Goal: Information Seeking & Learning: Learn about a topic

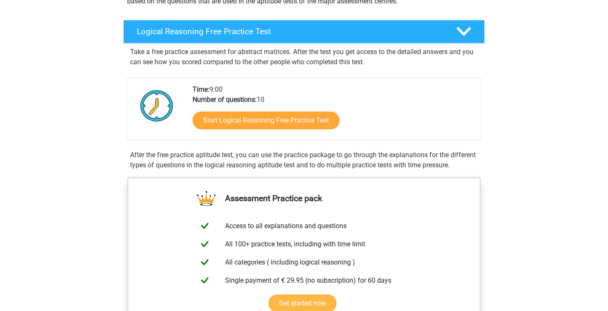
scroll to position [117, 0]
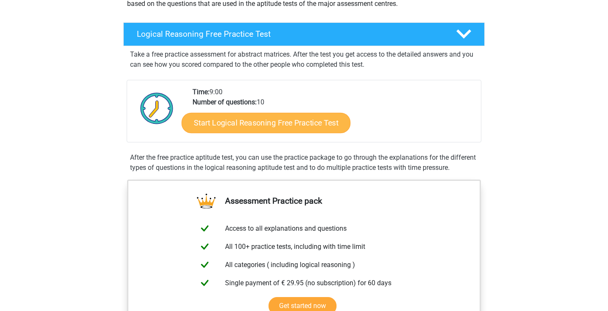
click at [247, 126] on link "Start Logical Reasoning Free Practice Test" at bounding box center [265, 122] width 169 height 20
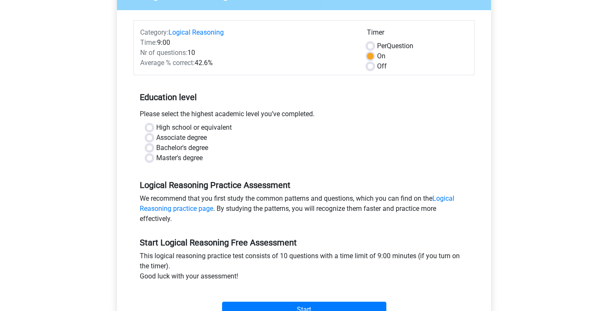
scroll to position [90, 0]
click at [156, 147] on label "Bachelor's degree" at bounding box center [182, 147] width 52 height 10
click at [152, 147] on input "Bachelor's degree" at bounding box center [149, 146] width 7 height 8
radio input "true"
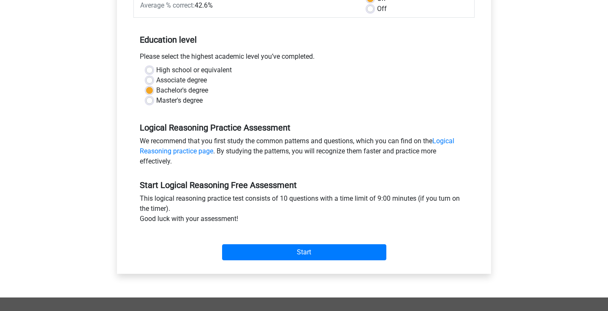
scroll to position [148, 0]
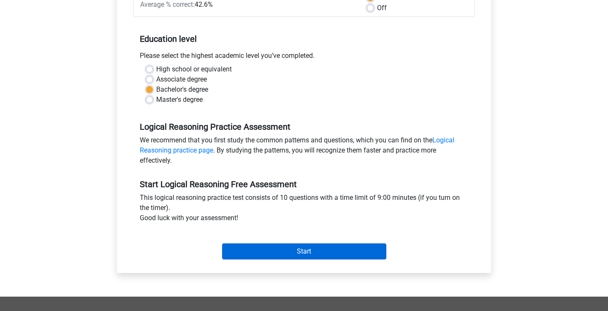
click at [240, 249] on input "Start" at bounding box center [304, 251] width 164 height 16
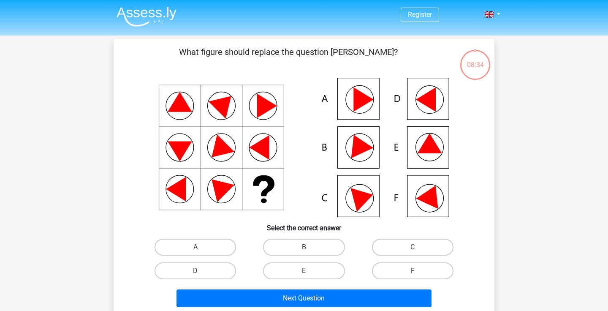
click at [422, 193] on icon at bounding box center [304, 147] width 340 height 139
click at [406, 271] on label "F" at bounding box center [412, 270] width 81 height 17
click at [412, 271] on input "F" at bounding box center [414, 273] width 5 height 5
radio input "true"
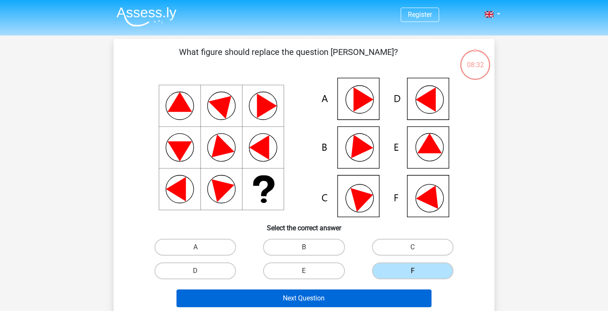
click at [387, 298] on button "Next Question" at bounding box center [303, 298] width 255 height 18
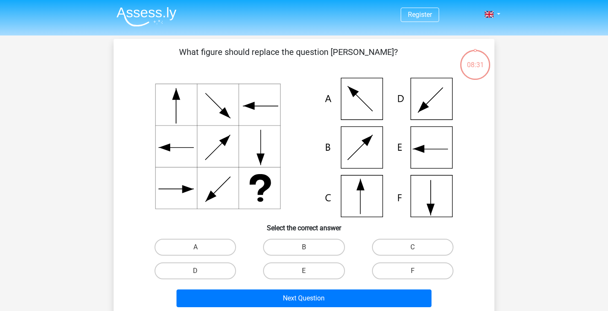
scroll to position [39, 0]
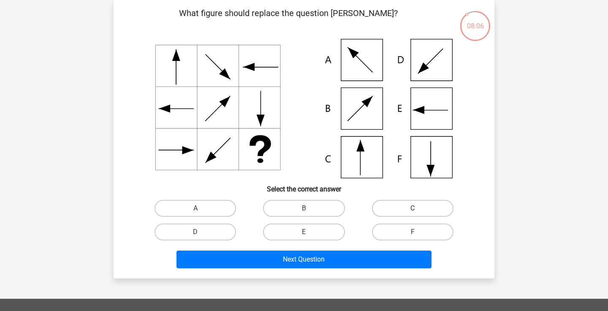
click at [401, 208] on label "C" at bounding box center [412, 208] width 81 height 17
click at [412, 208] on input "C" at bounding box center [414, 210] width 5 height 5
radio input "true"
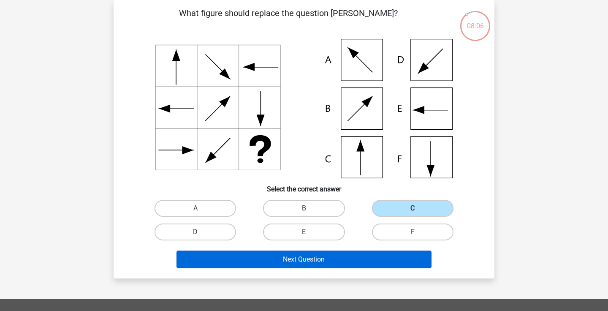
click at [303, 262] on button "Next Question" at bounding box center [303, 259] width 255 height 18
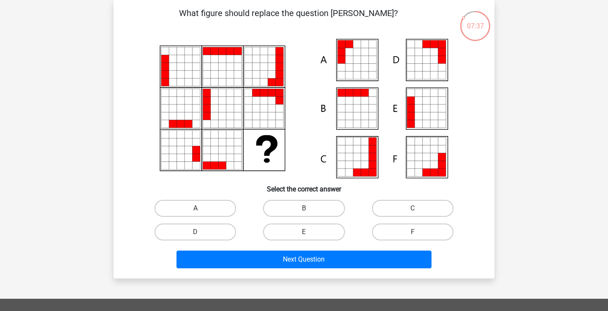
click at [179, 208] on label "A" at bounding box center [194, 208] width 81 height 17
click at [195, 208] on input "A" at bounding box center [197, 210] width 5 height 5
radio input "true"
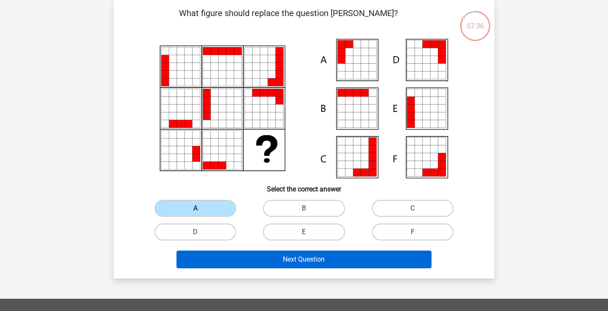
click at [197, 259] on button "Next Question" at bounding box center [303, 259] width 255 height 18
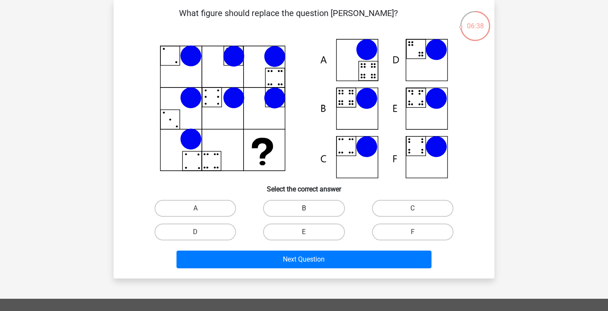
click at [276, 206] on label "B" at bounding box center [303, 208] width 81 height 17
click at [304, 208] on input "B" at bounding box center [306, 210] width 5 height 5
radio input "true"
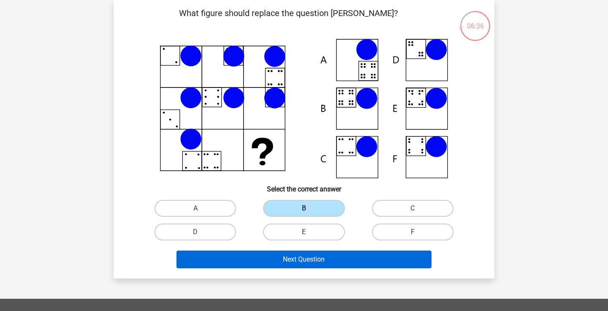
click at [255, 259] on button "Next Question" at bounding box center [303, 259] width 255 height 18
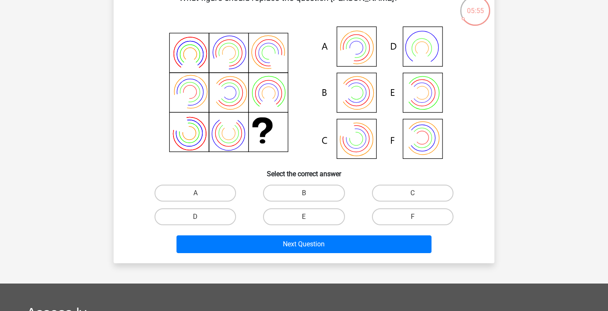
scroll to position [55, 0]
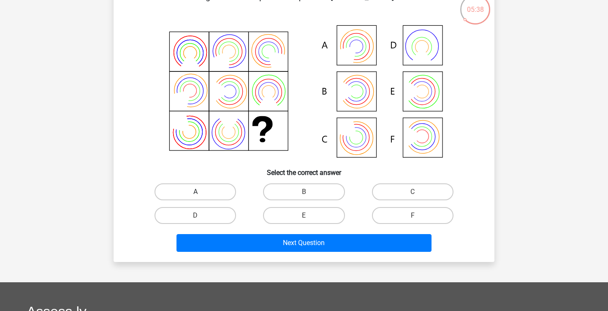
click at [229, 192] on label "A" at bounding box center [194, 191] width 81 height 17
click at [201, 192] on input "A" at bounding box center [197, 194] width 5 height 5
radio input "true"
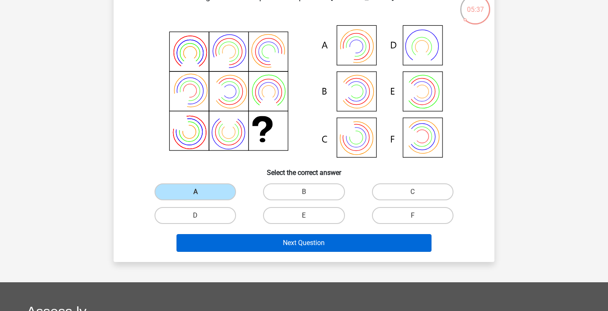
click at [241, 247] on button "Next Question" at bounding box center [303, 243] width 255 height 18
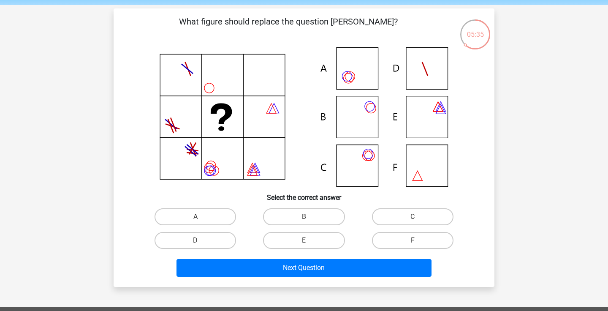
scroll to position [31, 0]
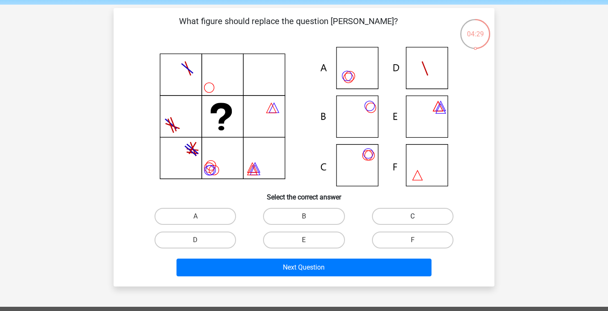
click at [395, 213] on label "C" at bounding box center [412, 216] width 81 height 17
click at [412, 216] on input "C" at bounding box center [414, 218] width 5 height 5
radio input "true"
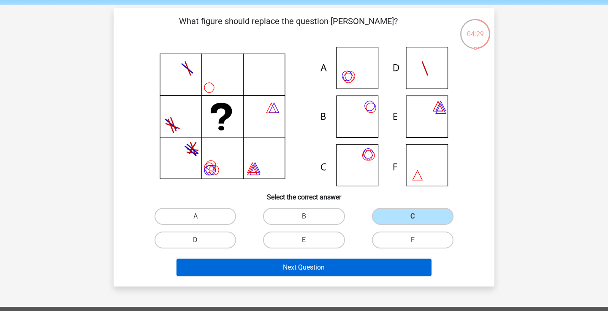
click at [344, 270] on button "Next Question" at bounding box center [303, 267] width 255 height 18
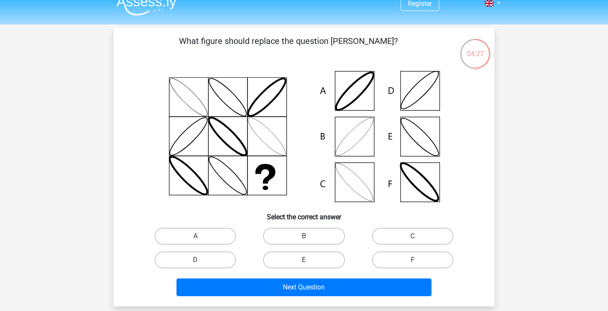
scroll to position [13, 0]
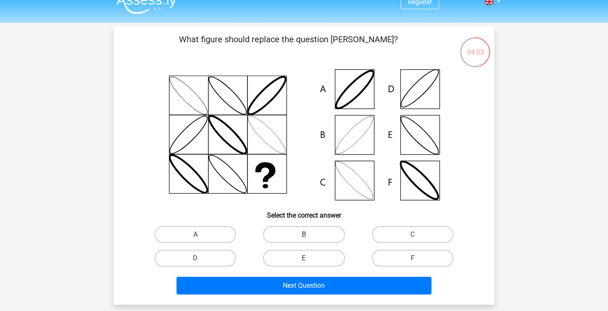
click at [289, 235] on label "B" at bounding box center [303, 234] width 81 height 17
click at [304, 235] on input "B" at bounding box center [306, 236] width 5 height 5
radio input "true"
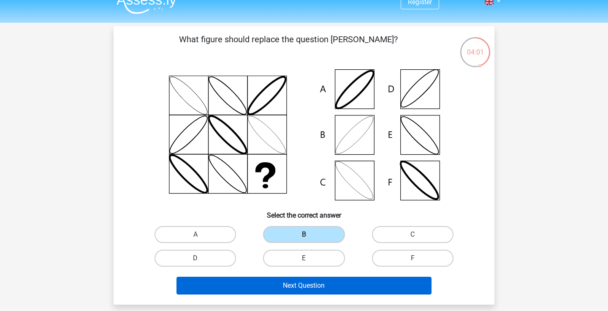
click at [274, 286] on button "Next Question" at bounding box center [303, 285] width 255 height 18
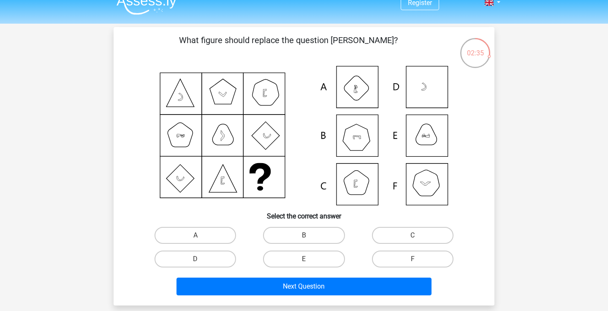
scroll to position [12, 0]
click at [379, 258] on label "F" at bounding box center [412, 258] width 81 height 17
click at [412, 259] on input "F" at bounding box center [414, 261] width 5 height 5
radio input "true"
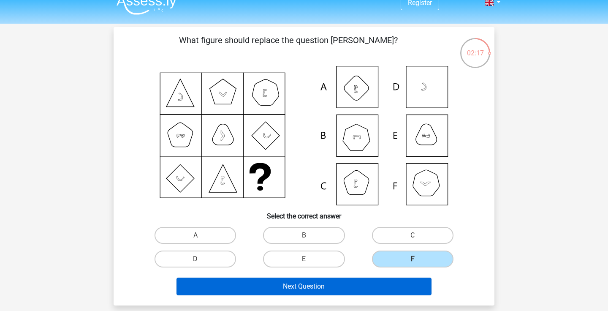
click at [305, 284] on button "Next Question" at bounding box center [303, 286] width 255 height 18
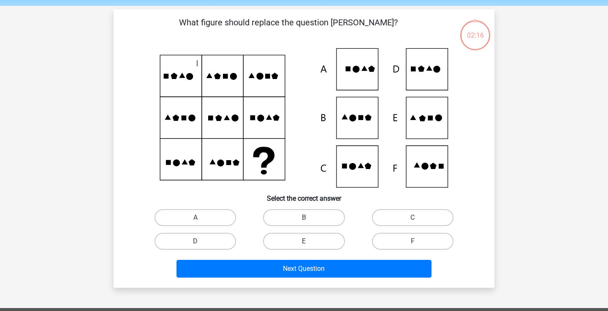
scroll to position [29, 0]
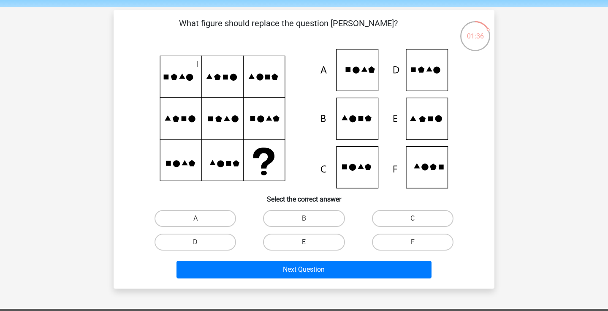
click at [335, 245] on label "E" at bounding box center [303, 241] width 81 height 17
click at [309, 245] on input "E" at bounding box center [306, 244] width 5 height 5
radio input "true"
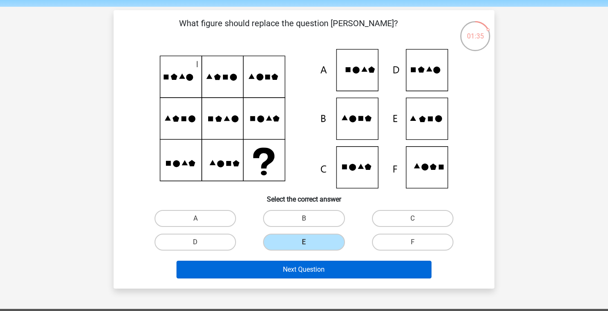
click at [299, 274] on button "Next Question" at bounding box center [303, 269] width 255 height 18
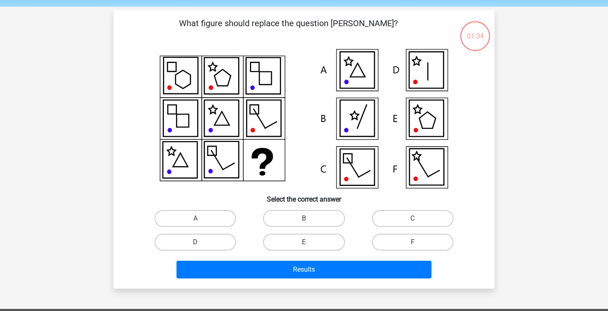
scroll to position [39, 0]
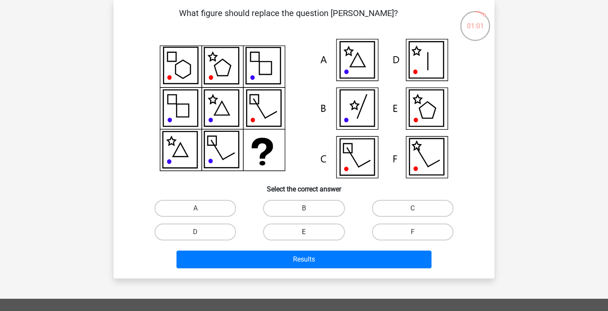
click at [338, 233] on label "E" at bounding box center [303, 231] width 81 height 17
click at [309, 233] on input "E" at bounding box center [306, 234] width 5 height 5
radio input "true"
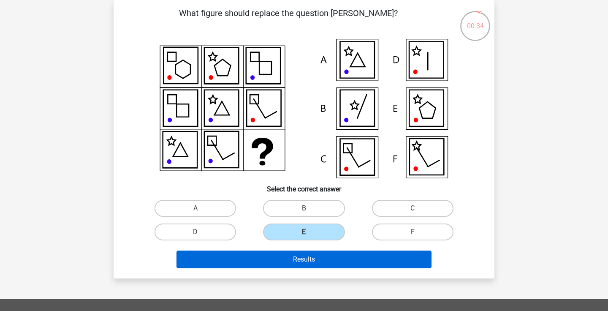
click at [342, 254] on button "Results" at bounding box center [303, 259] width 255 height 18
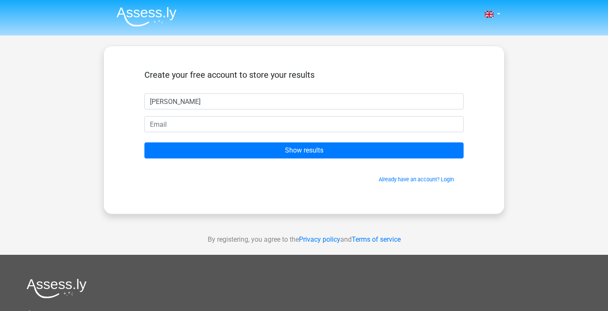
type input "[PERSON_NAME]"
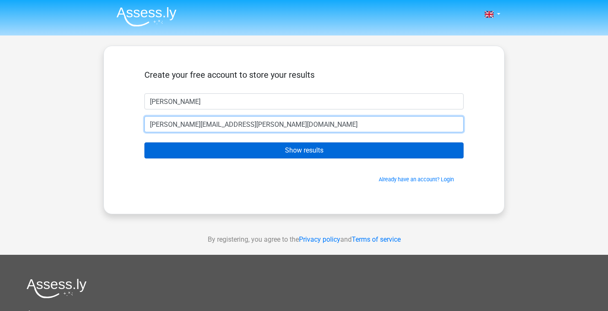
type input "olivia@wiberg.co.uk"
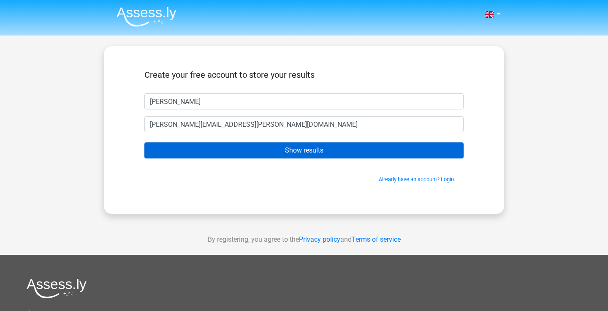
click at [304, 151] on input "Show results" at bounding box center [303, 150] width 319 height 16
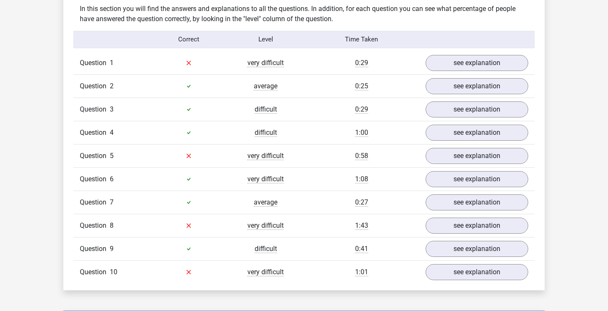
scroll to position [649, 0]
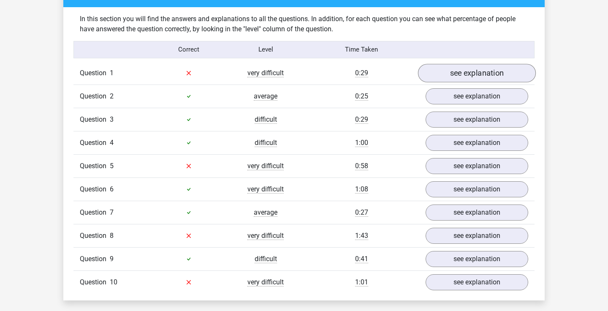
click at [431, 70] on link "see explanation" at bounding box center [477, 73] width 118 height 19
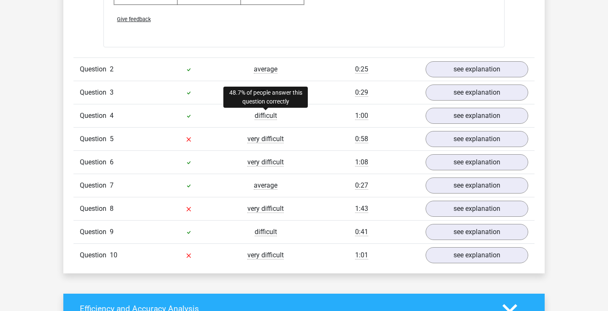
scroll to position [1213, 0]
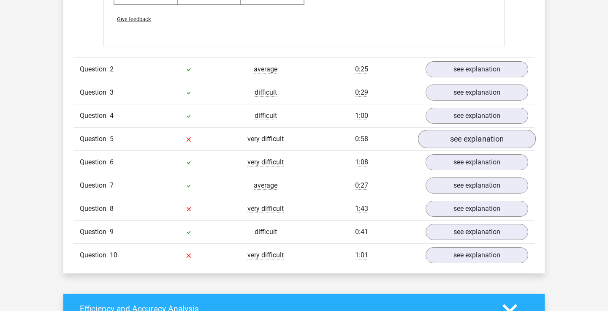
click at [458, 137] on link "see explanation" at bounding box center [477, 139] width 118 height 19
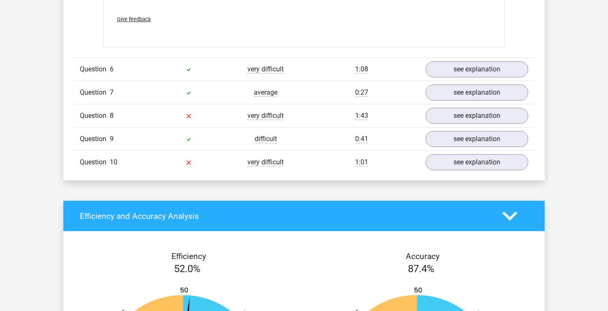
scroll to position [1872, 0]
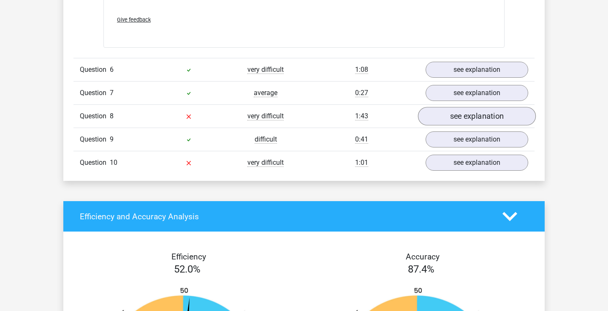
click at [453, 116] on link "see explanation" at bounding box center [477, 116] width 118 height 19
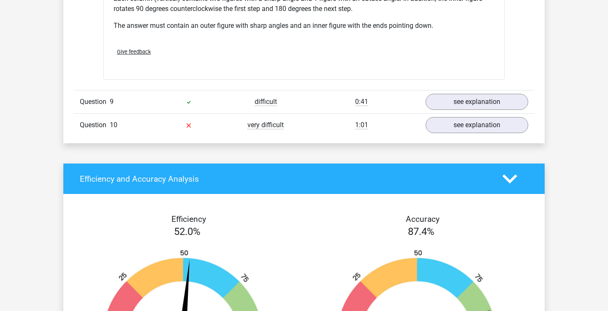
scroll to position [2268, 0]
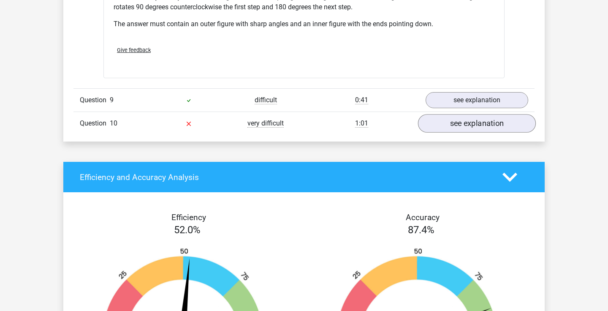
click at [444, 125] on link "see explanation" at bounding box center [477, 123] width 118 height 19
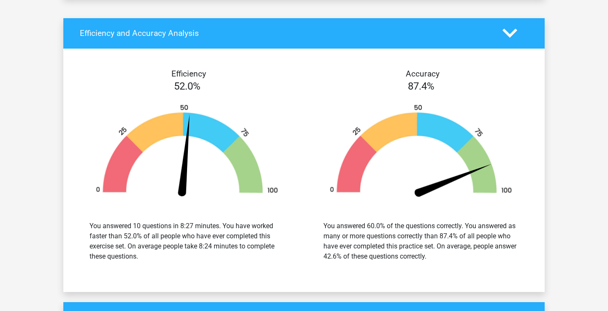
scroll to position [3018, 0]
